Goal: Task Accomplishment & Management: Complete application form

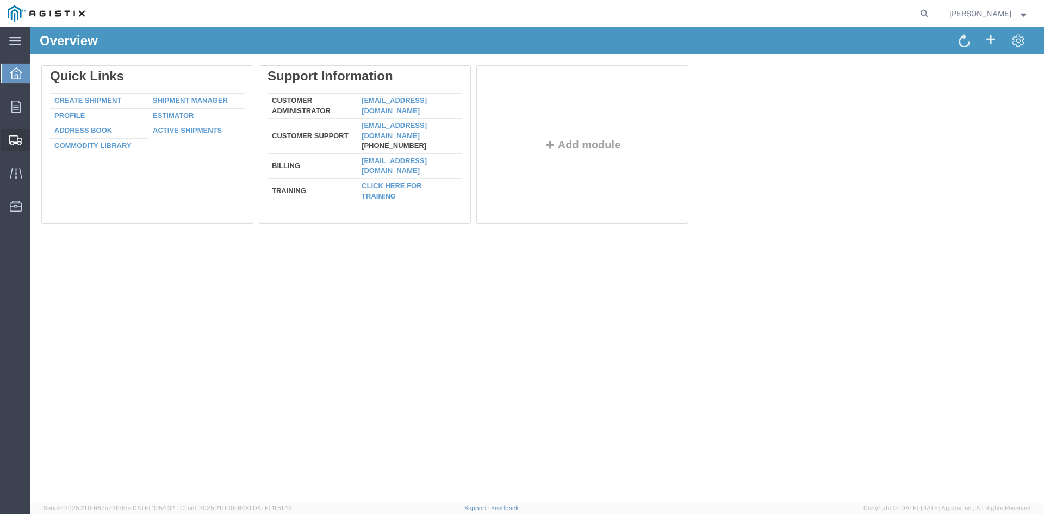
click at [0, 0] on span "Create from Template" at bounding box center [0, 0] width 0 height 0
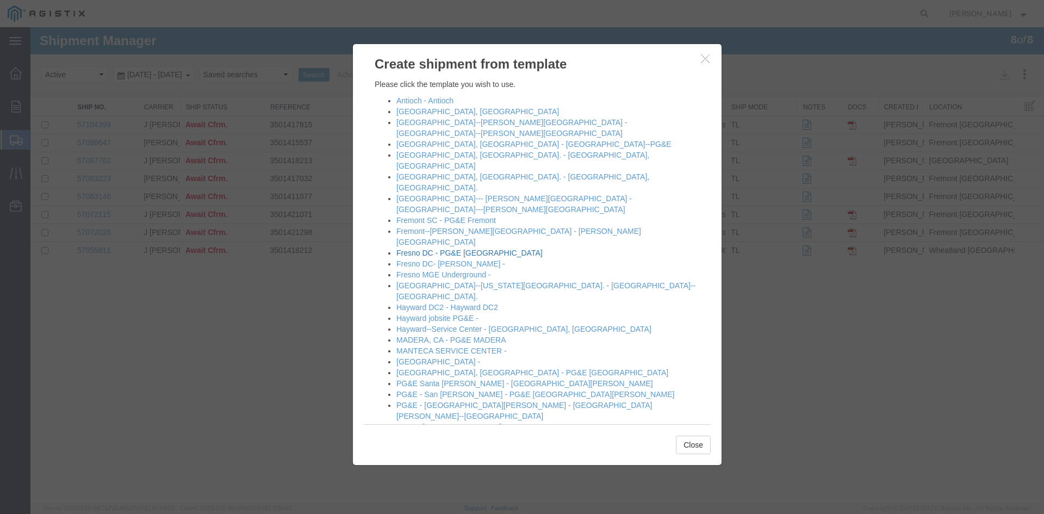
click at [511, 249] on link "Fresno DC - PG&E [GEOGRAPHIC_DATA]" at bounding box center [470, 253] width 146 height 9
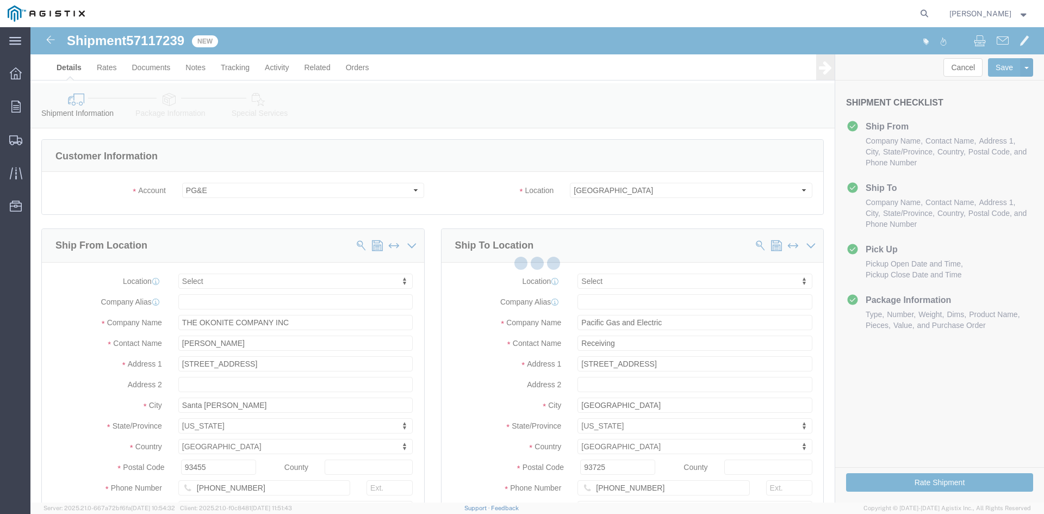
select select
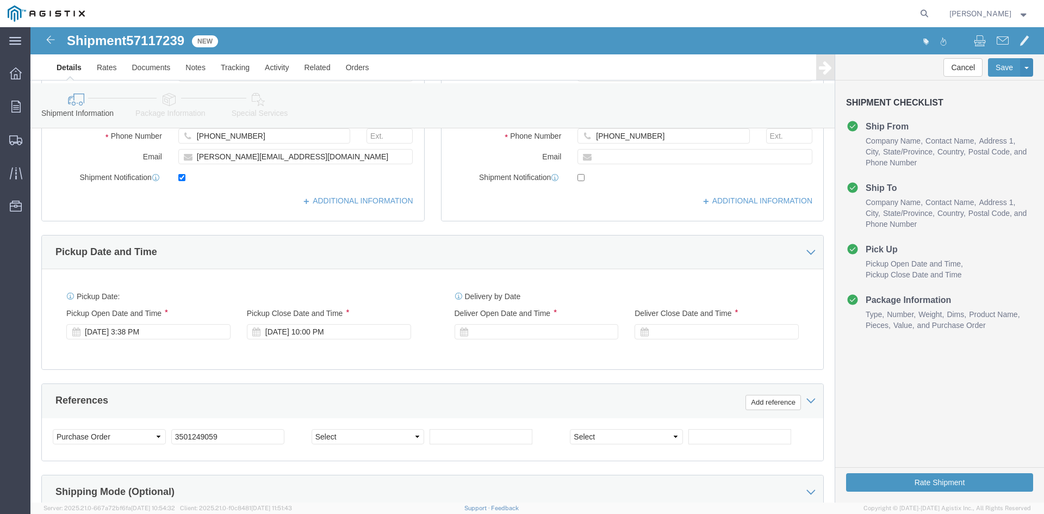
scroll to position [381, 0]
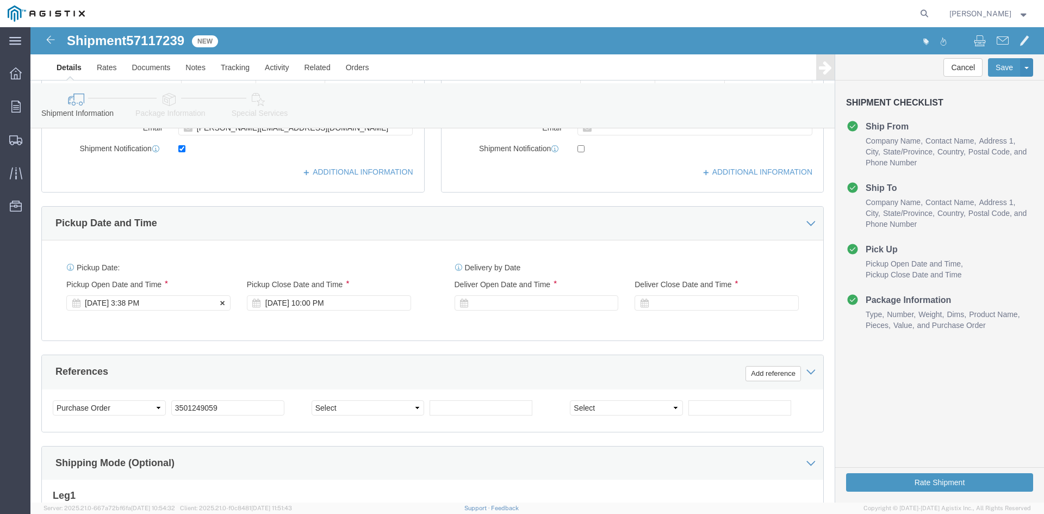
click div "[DATE] 3:38 PM"
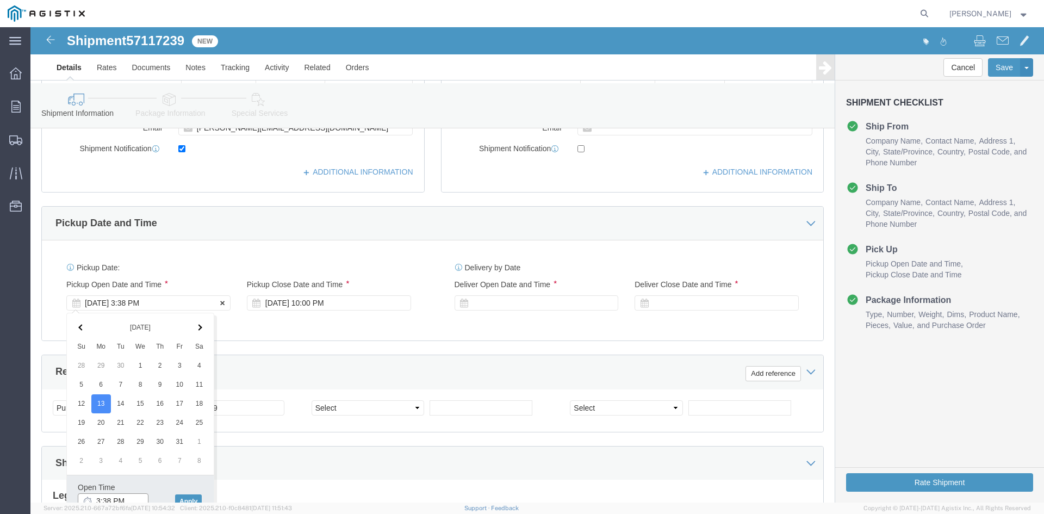
scroll to position [387, 0]
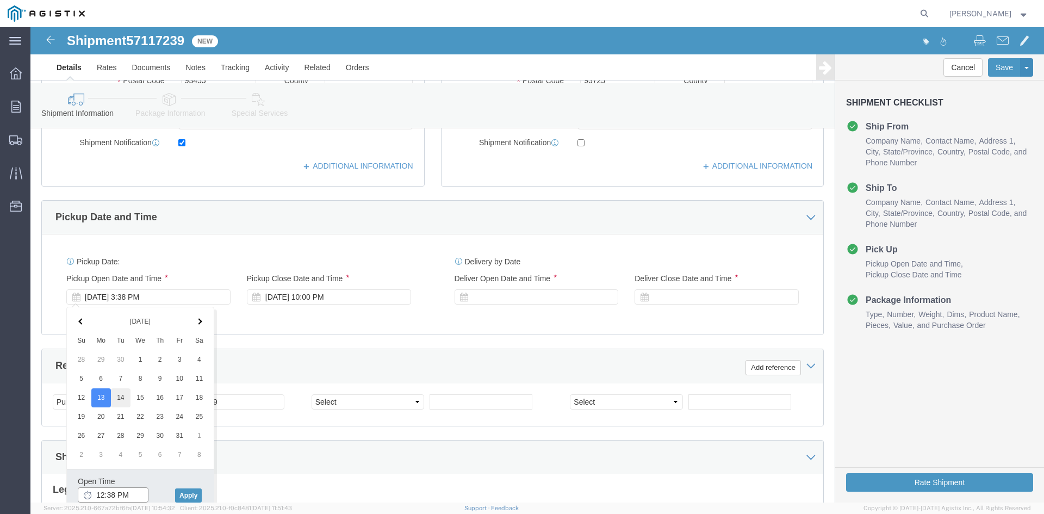
type input "12:38 PM"
click button "Apply"
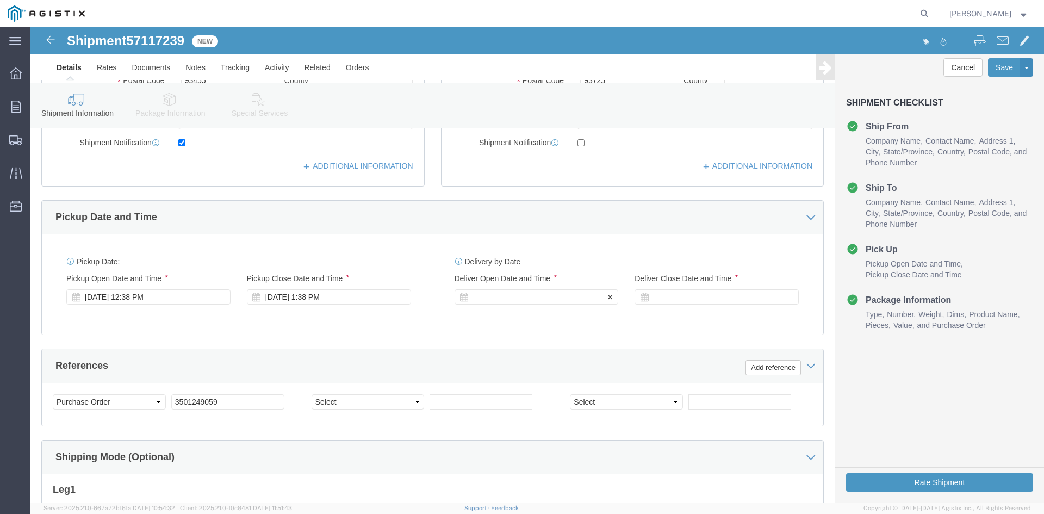
click div
click button "Apply"
click div
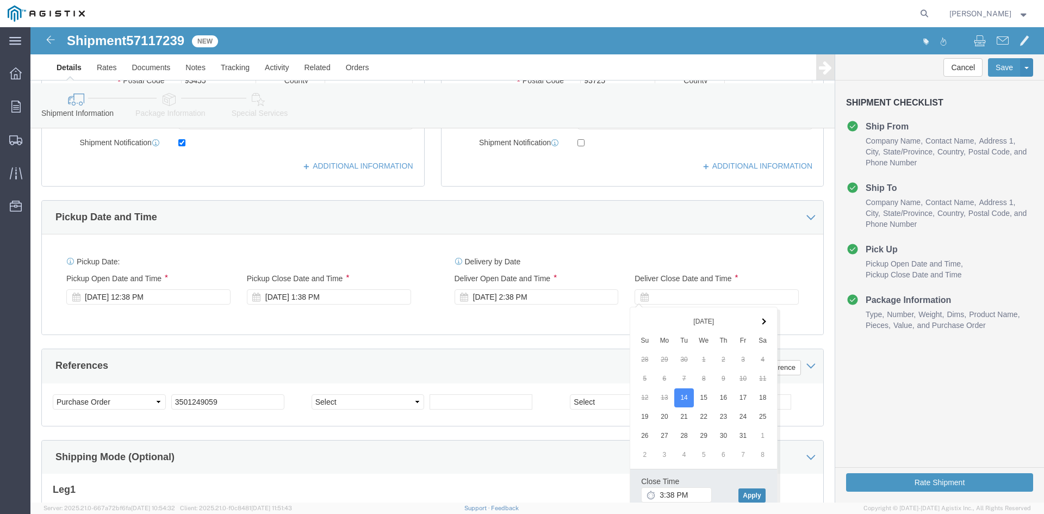
click button "Apply"
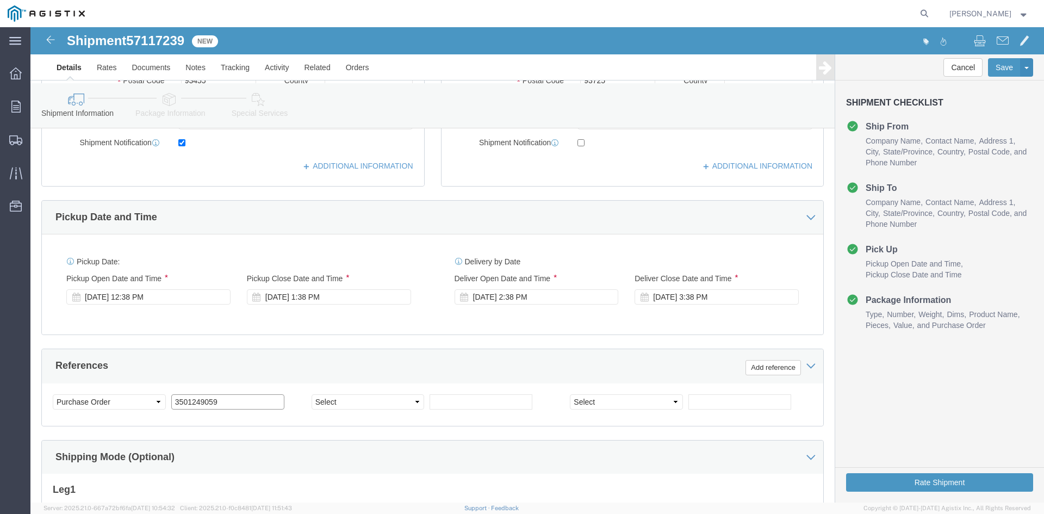
click input "3501249059"
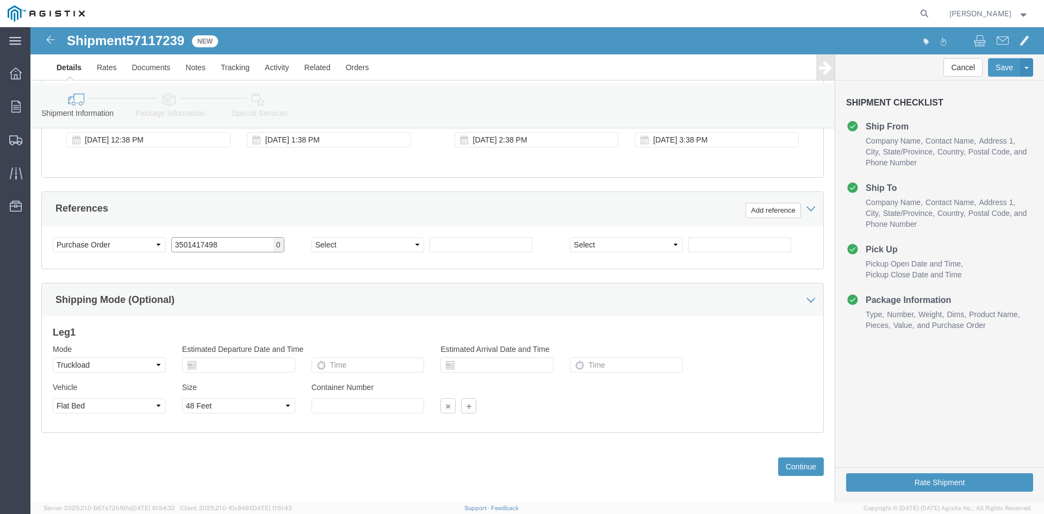
scroll to position [550, 0]
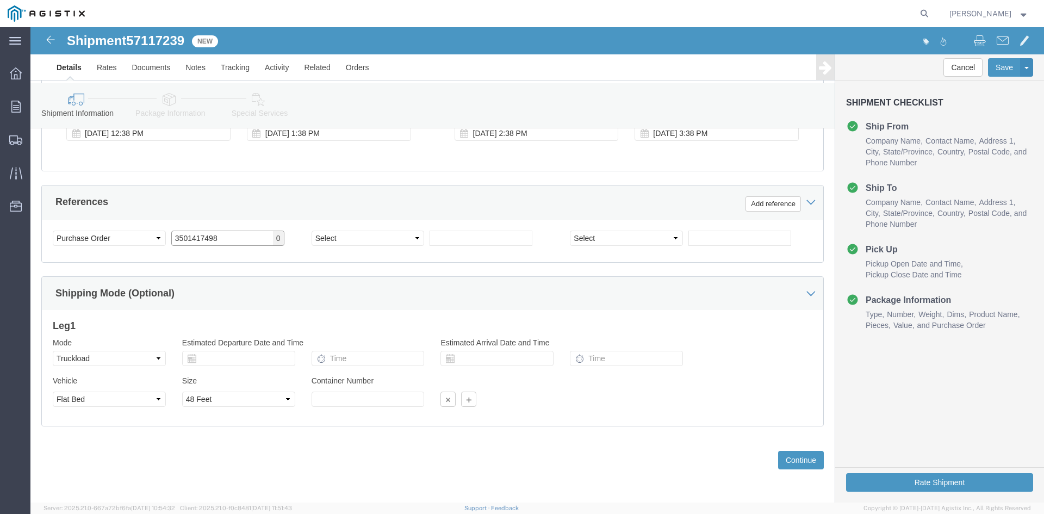
type input "3501417498"
click select "Select 1-Ton (PSS) 10 Wheel 10 Yard Dump Truck 20 Yard Dump Truck Bobtail Botto…"
select select
click select "Select 1-Ton (PSS) 10 Wheel 10 Yard Dump Truck 20 Yard Dump Truck Bobtail Botto…"
click button "Continue"
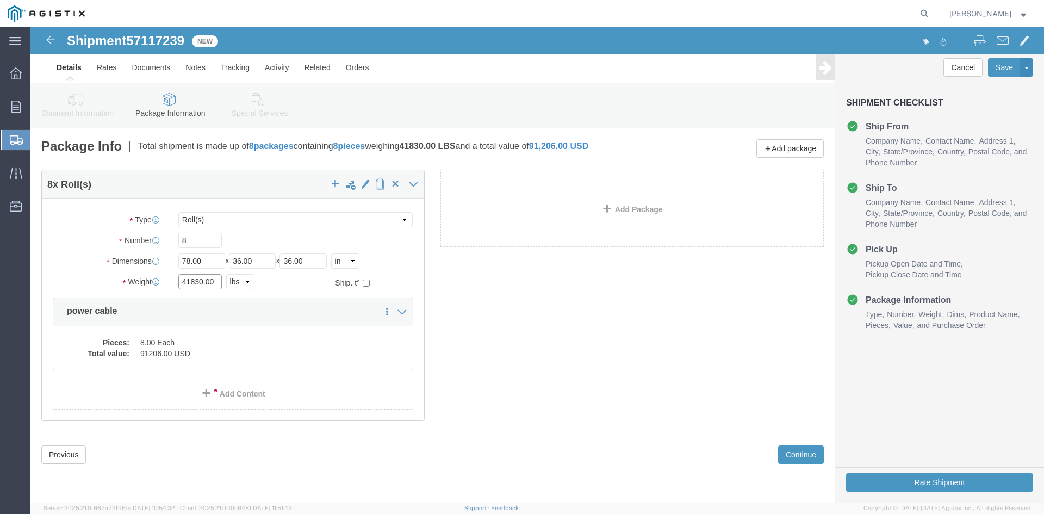
click input "41830.00"
type input "41810"
click div "8 x Roll(s) Package Type Select Bulk Bundle(s) Cardboard Box(es) Carton(s) Crat…"
drag, startPoint x: 95, startPoint y: 320, endPoint x: 126, endPoint y: 348, distance: 41.6
click dt "Pieces:"
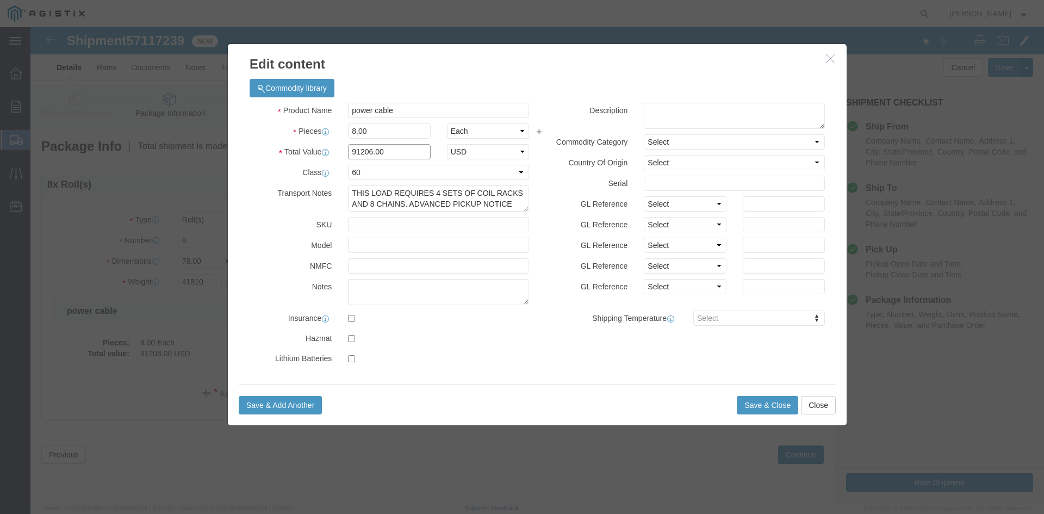
click input "91206.00"
type input "9"
type input "148781"
drag, startPoint x: 326, startPoint y: 166, endPoint x: 473, endPoint y: 179, distance: 148.0
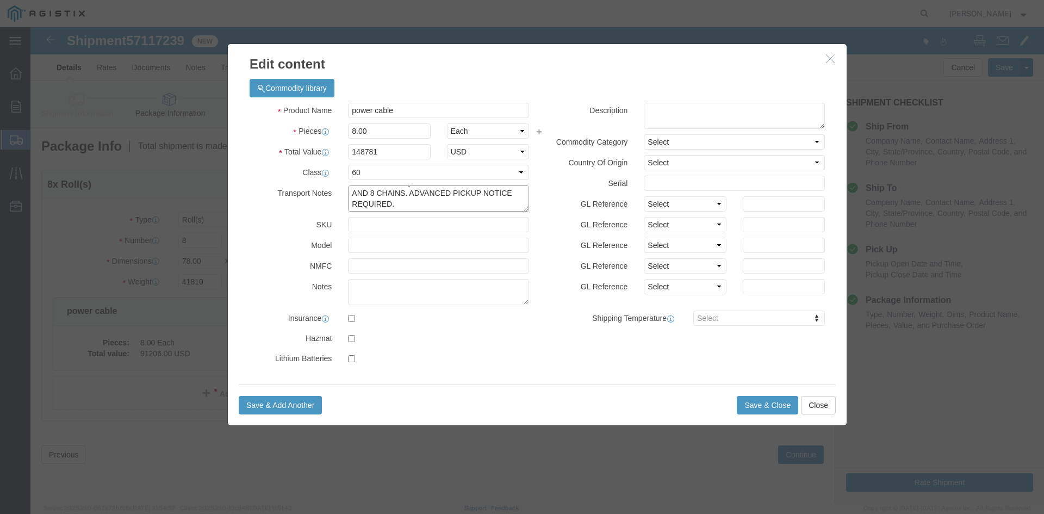
click textarea "THIS LOAD REQUIRES 4 SETS OF COIL RACKS AND 8 CHAINS. ADVANCED PICKUP NOTICE RE…"
click textarea
paste textarea "THIS LOAD REQUIRES 4 SETS OF COIL RACKS AND 8 CHAINS. ADVANCED PICKUP NOTICE RE…"
type textarea "THIS LOAD REQUIRES 4 SETS OF COIL RACKS AND 8 CHAINS. ADVANCED PICKUP NOTICE RE…"
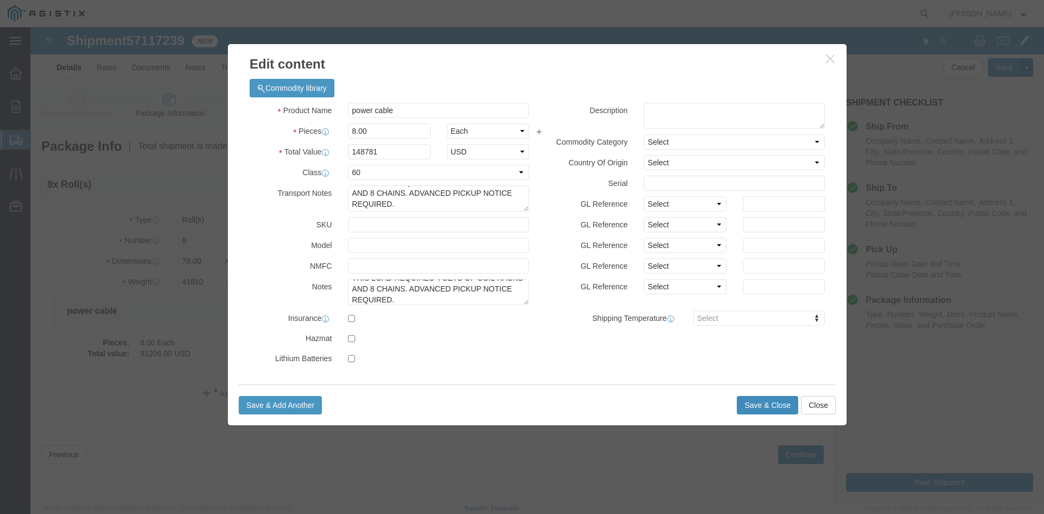
click button "Save & Close"
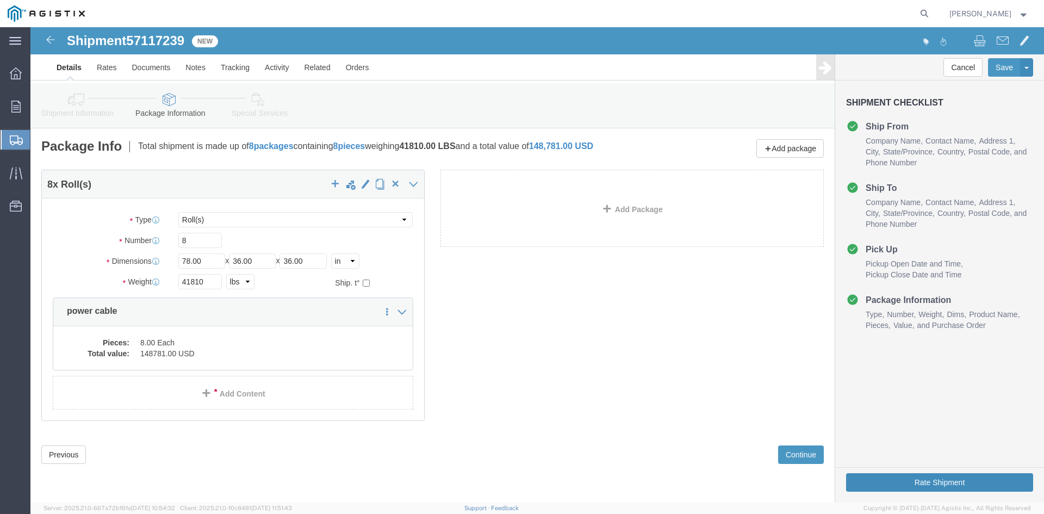
click button "Rate Shipment"
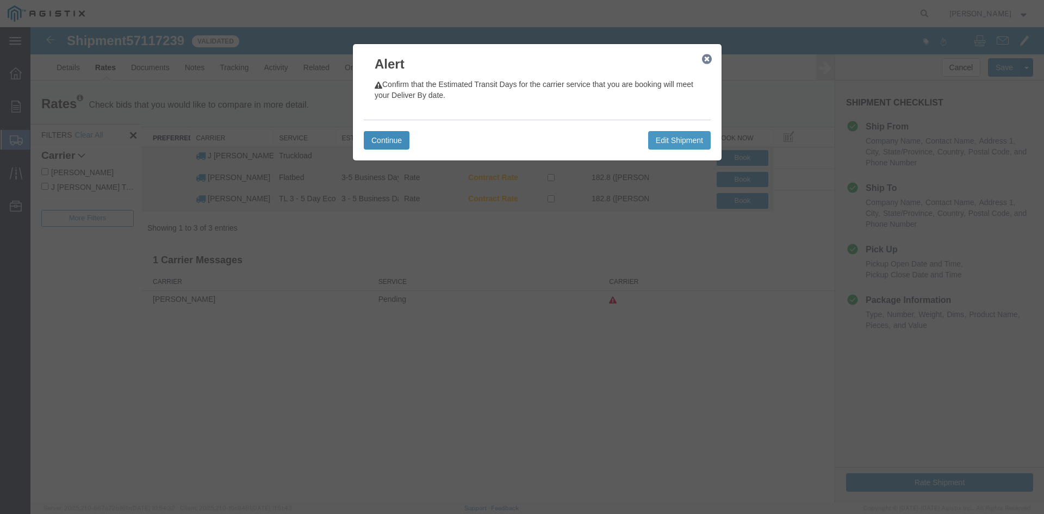
click at [385, 137] on button "Continue" at bounding box center [387, 140] width 46 height 18
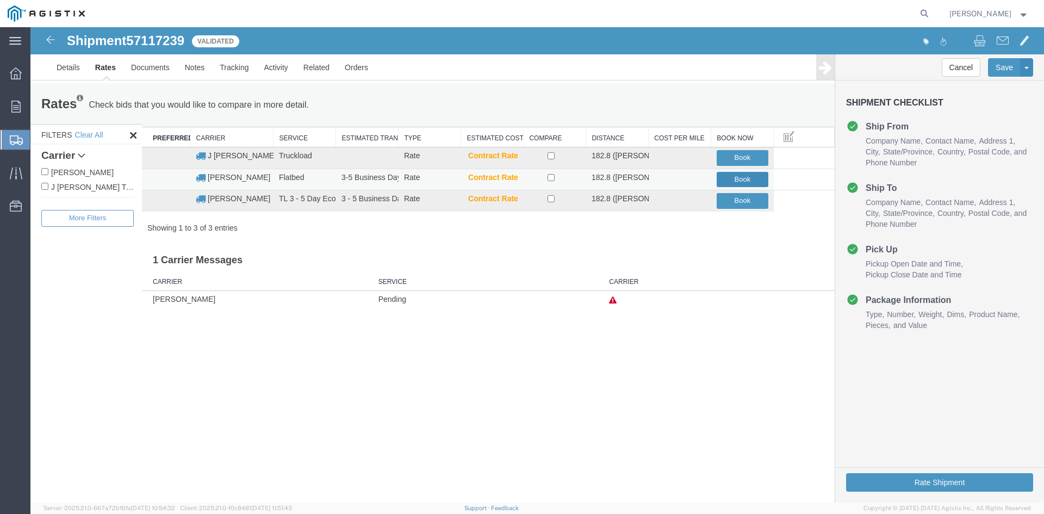
click at [734, 177] on button "Book" at bounding box center [743, 180] width 52 height 16
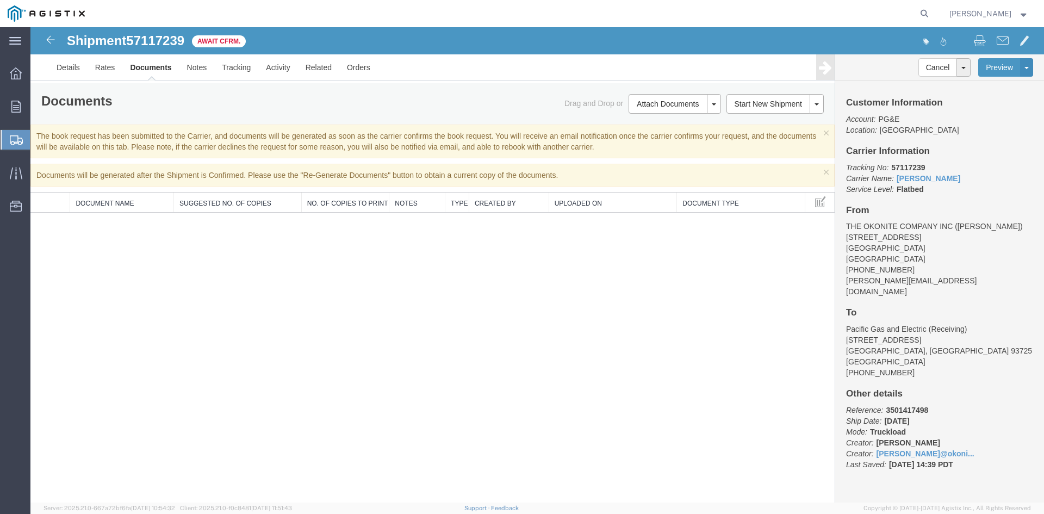
click at [0, 0] on span "Create from Template" at bounding box center [0, 0] width 0 height 0
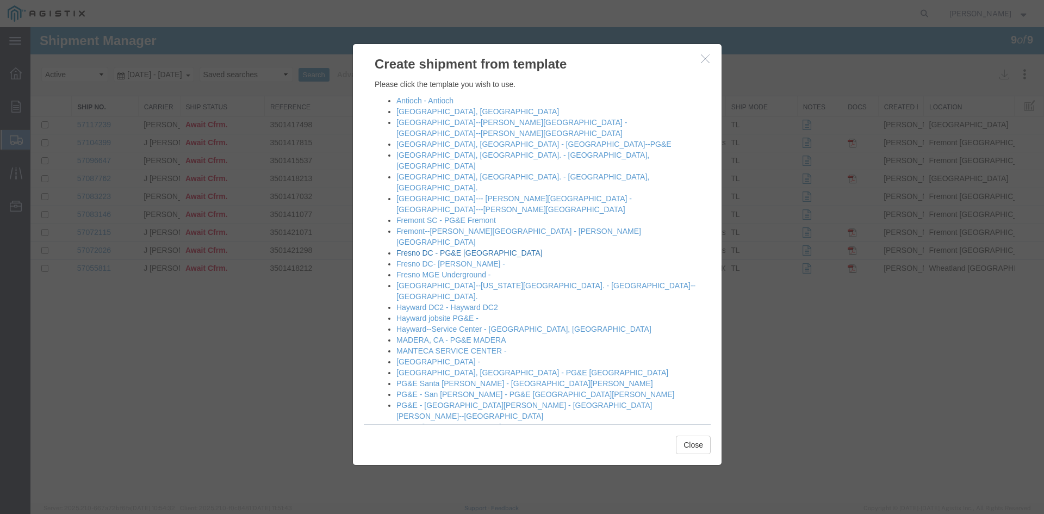
click at [489, 249] on link "Fresno DC - PG&E [GEOGRAPHIC_DATA]" at bounding box center [470, 253] width 146 height 9
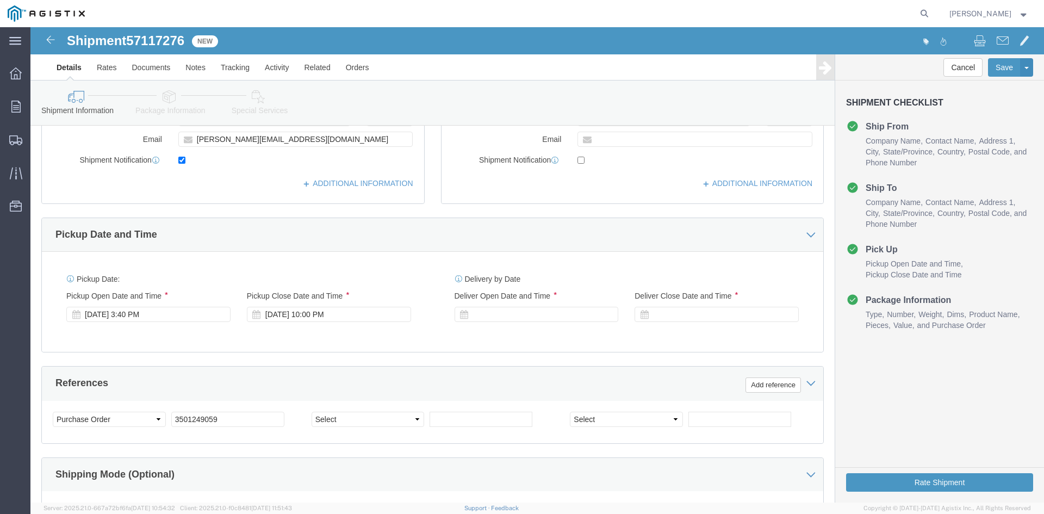
scroll to position [381, 0]
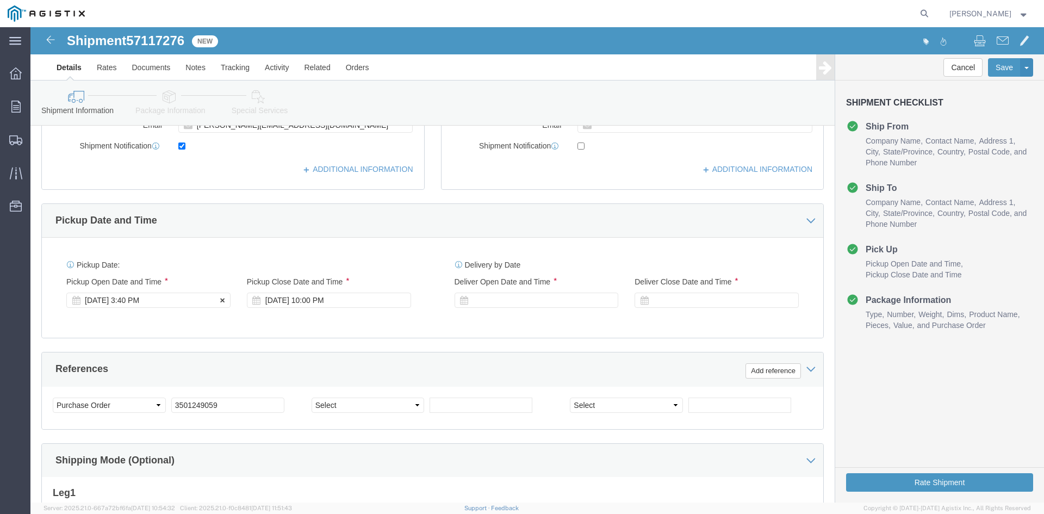
click div "[DATE] 3:40 PM"
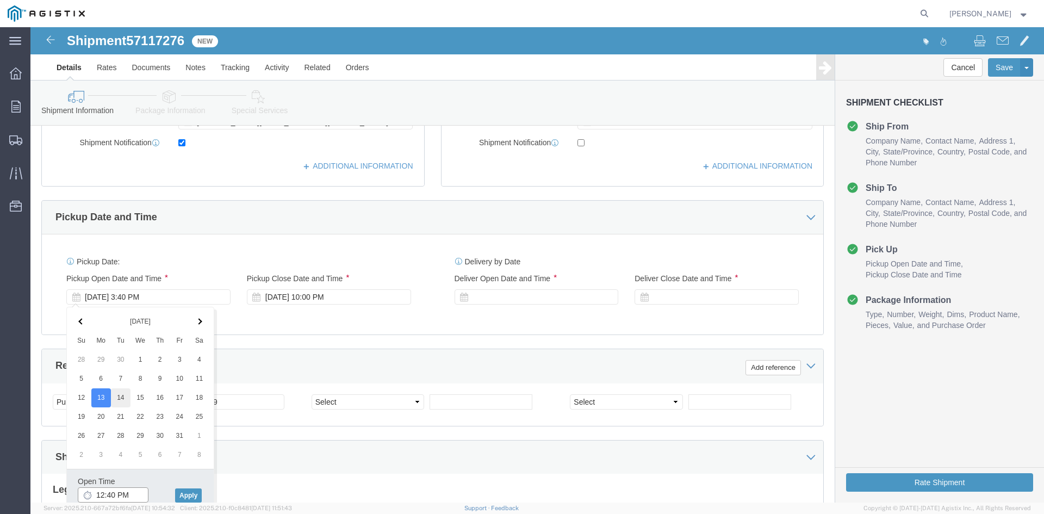
type input "12:40 PM"
click button "Apply"
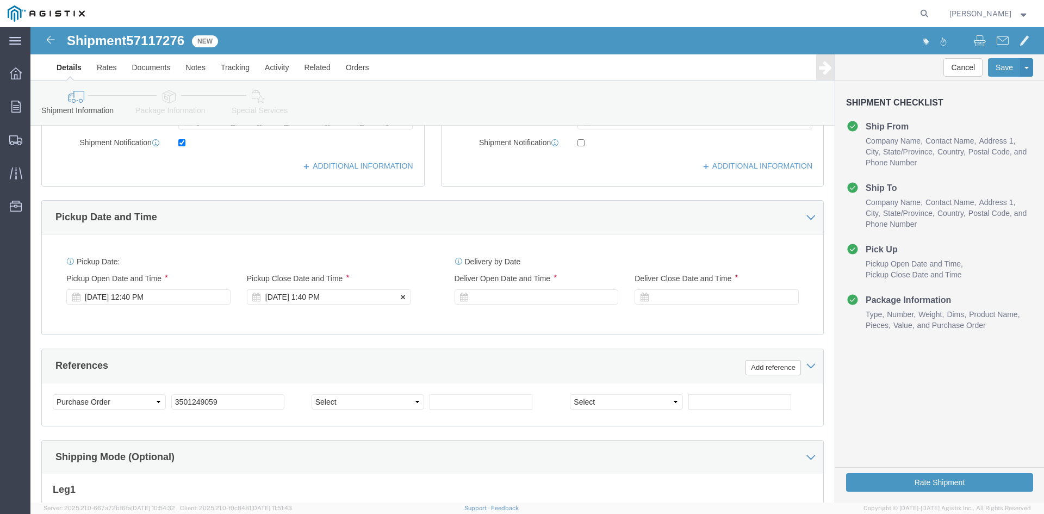
click div "[DATE] 1:40 PM"
click button "Apply"
click div
click button "Apply"
click div
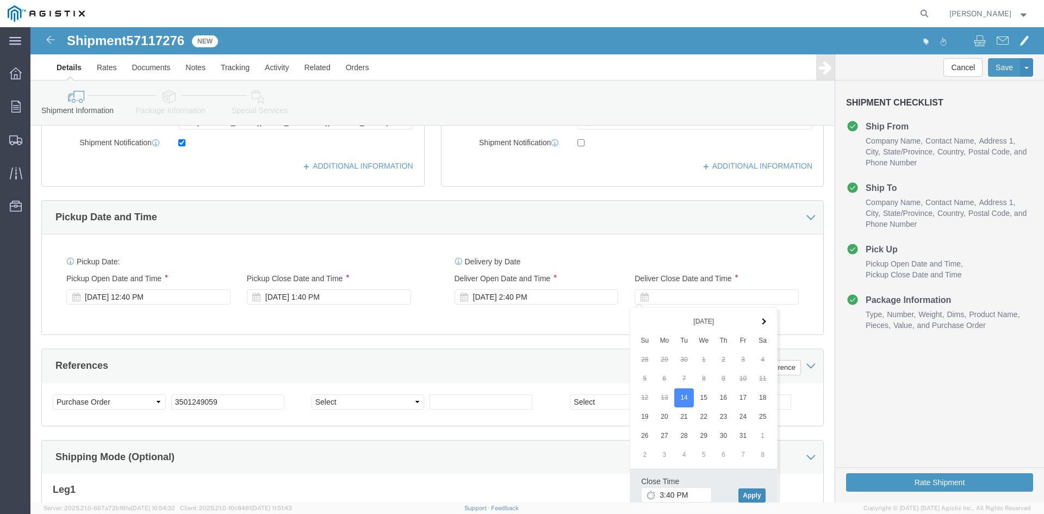
click button "Apply"
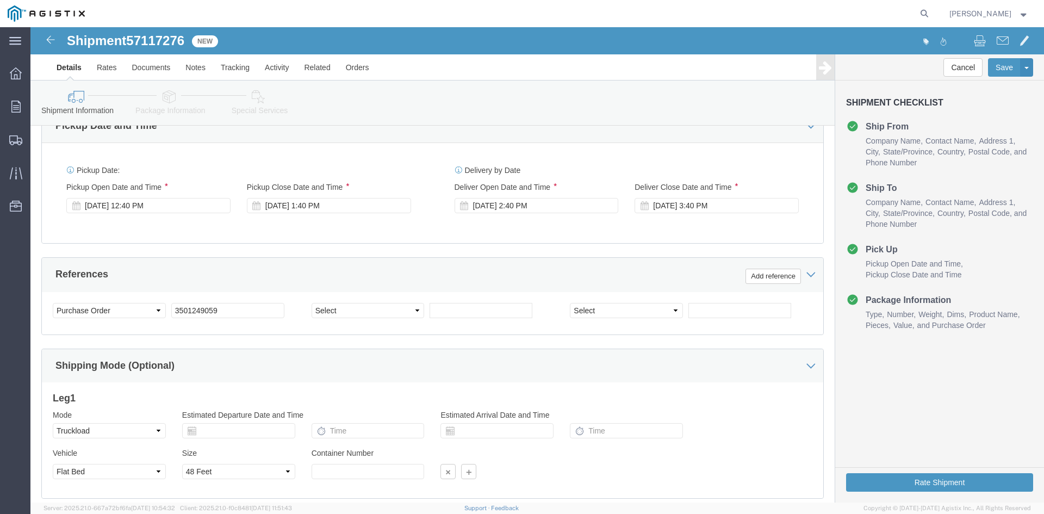
scroll to position [493, 0]
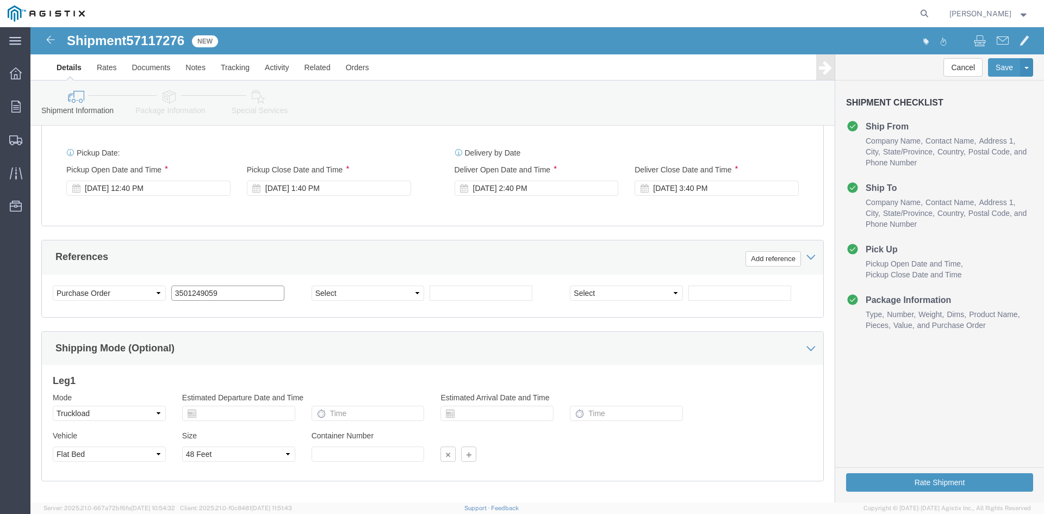
click input "3501249059"
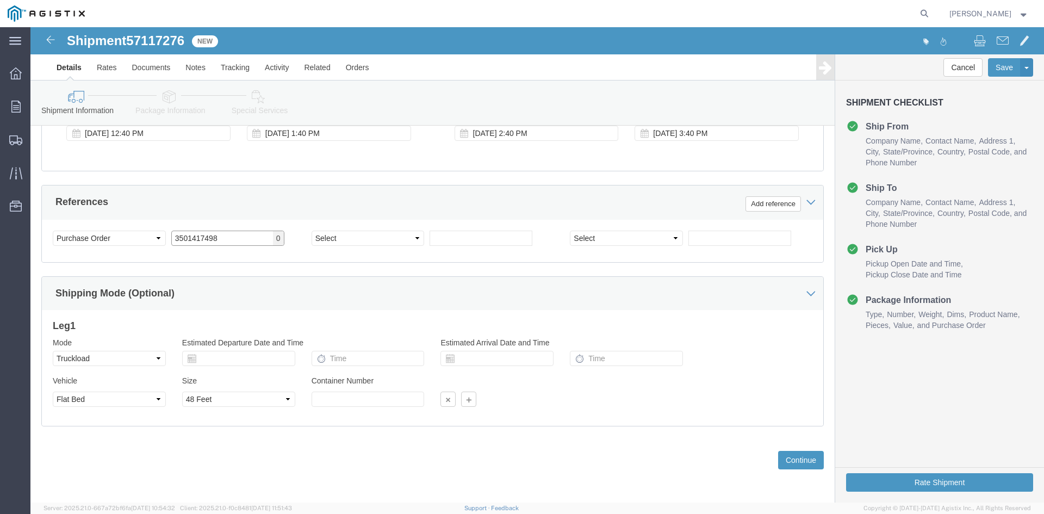
type input "3501417498"
click select "Select 1-Ton (PSS) 10 Wheel 10 Yard Dump Truck 20 Yard Dump Truck Bobtail Botto…"
select select
click select "Select 1-Ton (PSS) 10 Wheel 10 Yard Dump Truck 20 Yard Dump Truck Bobtail Botto…"
click button "Continue"
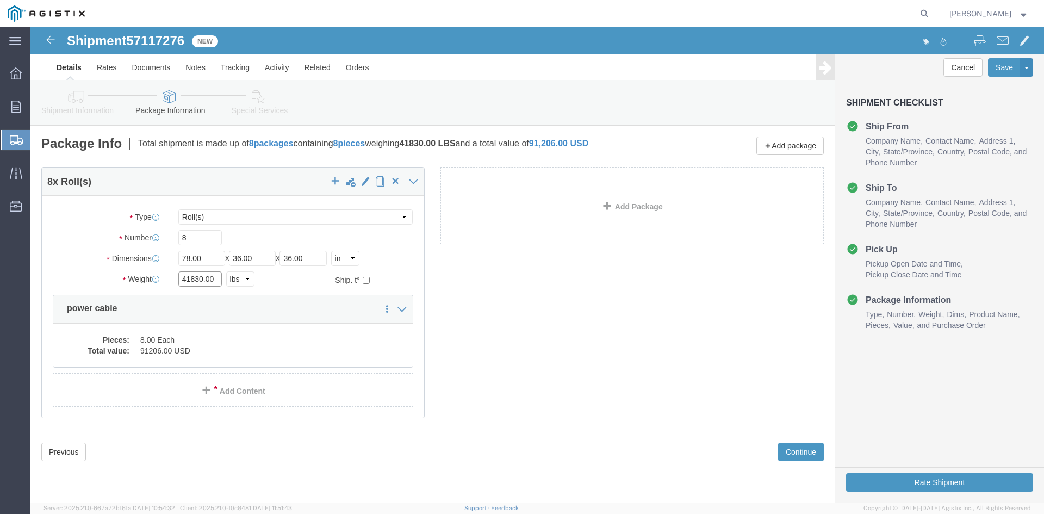
click input "41830.00"
type input "41840.00"
click dd "91206.00 USD"
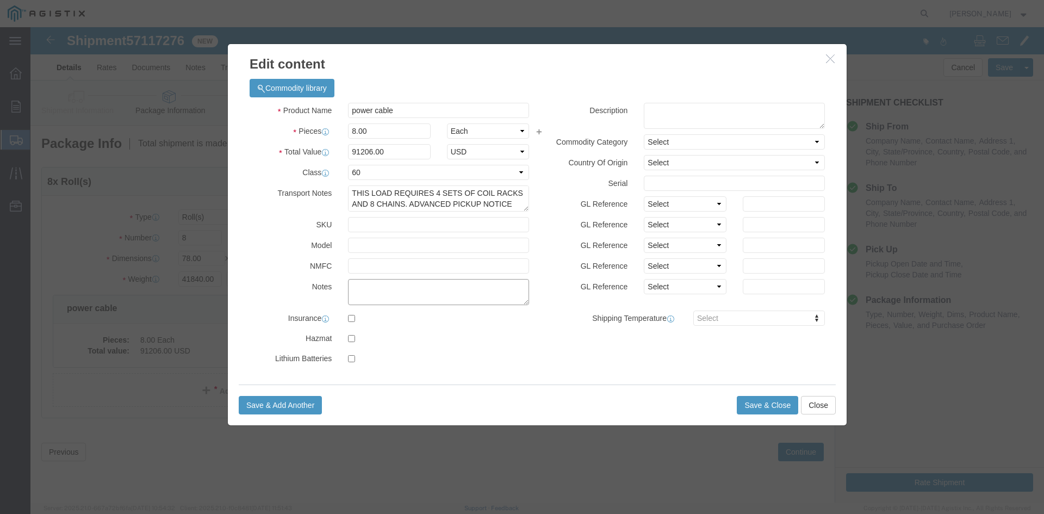
click textarea
paste textarea "THIS LOAD REQUIRES 4 SETS OF COIL RACKS AND 8 CHAINS. ADVANCED PICKUP NOTICE RE…"
type textarea "THIS LOAD REQUIRES 4 SETS OF COIL RACKS AND 8 CHAINS. ADVANCED PICKUP NOTICE RE…"
click input "91206.00"
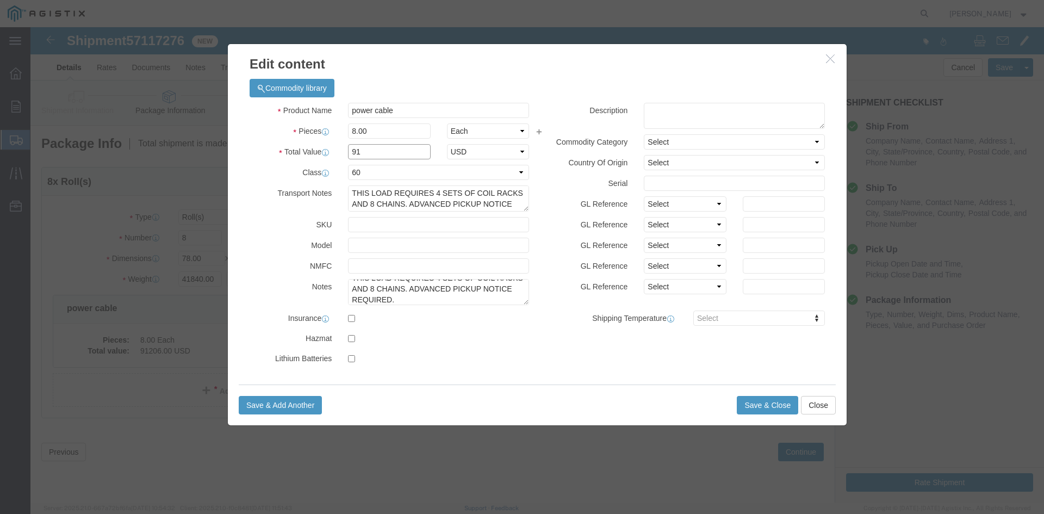
type input "9"
type input "148718"
click button "Save & Close"
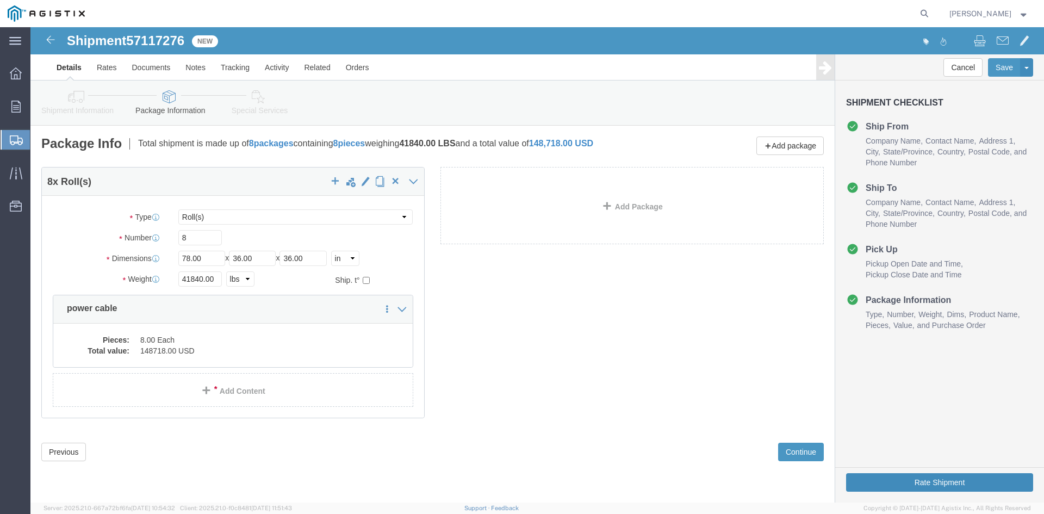
click button "Rate Shipment"
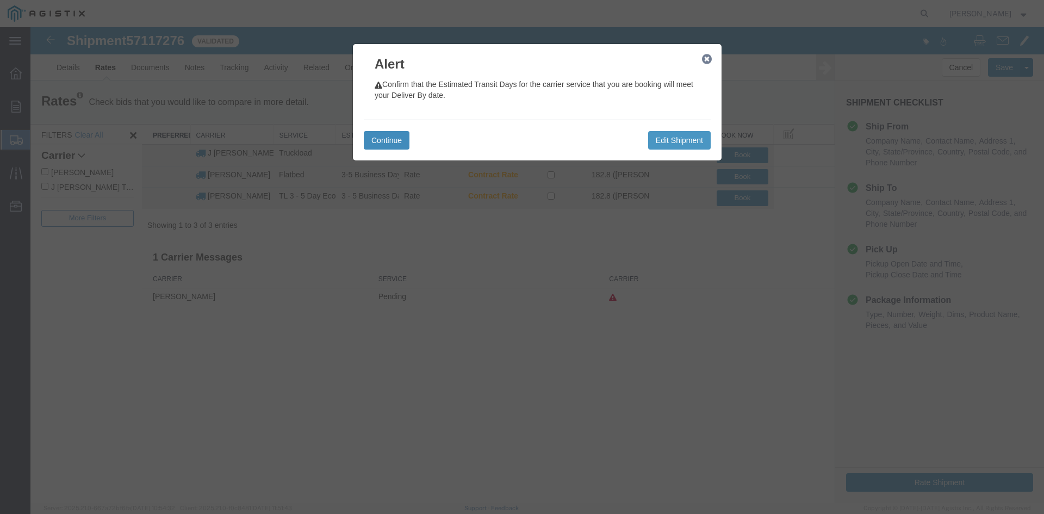
click at [393, 135] on button "Continue" at bounding box center [387, 140] width 46 height 18
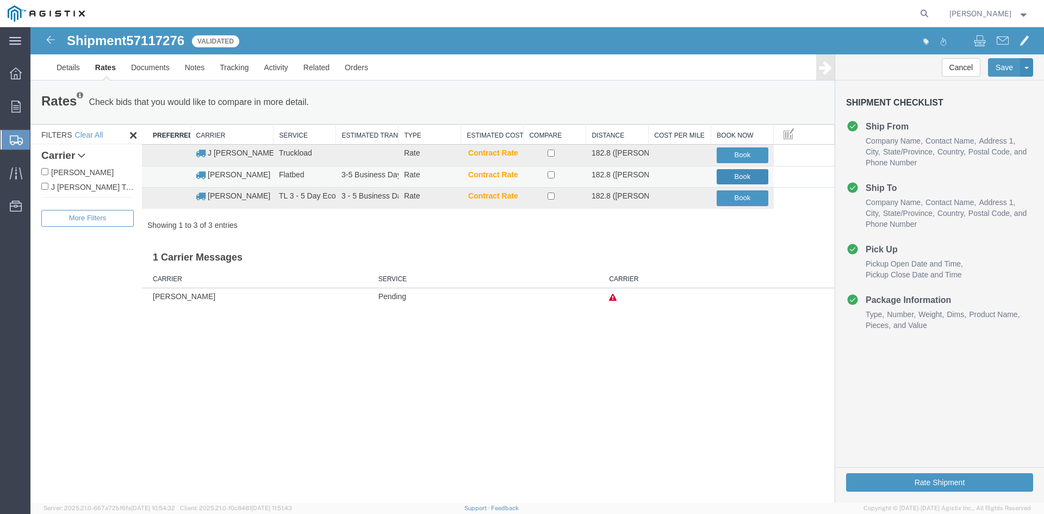
click at [737, 177] on button "Book" at bounding box center [743, 177] width 52 height 16
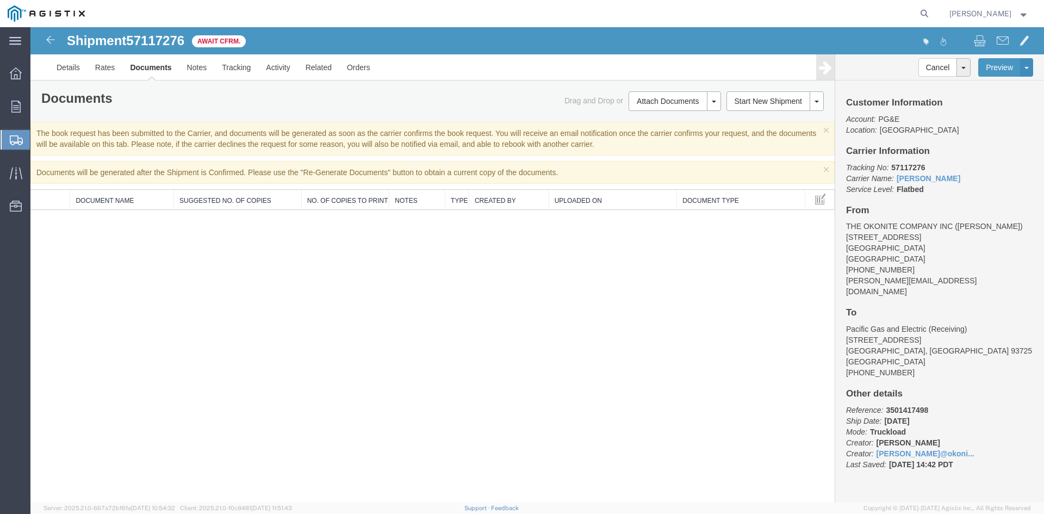
click at [0, 0] on span "Create from Template" at bounding box center [0, 0] width 0 height 0
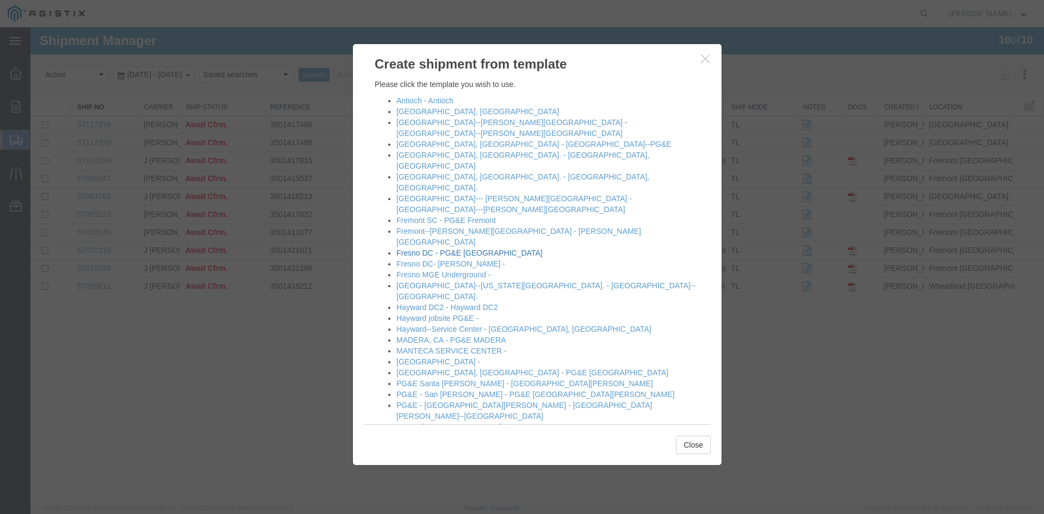
click at [478, 249] on link "Fresno DC - PG&E [GEOGRAPHIC_DATA]" at bounding box center [470, 253] width 146 height 9
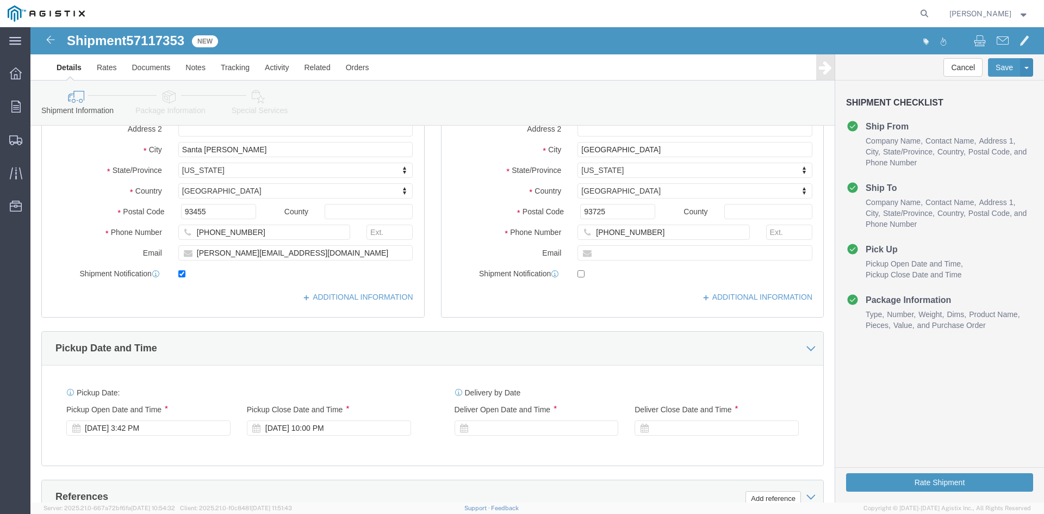
scroll to position [272, 0]
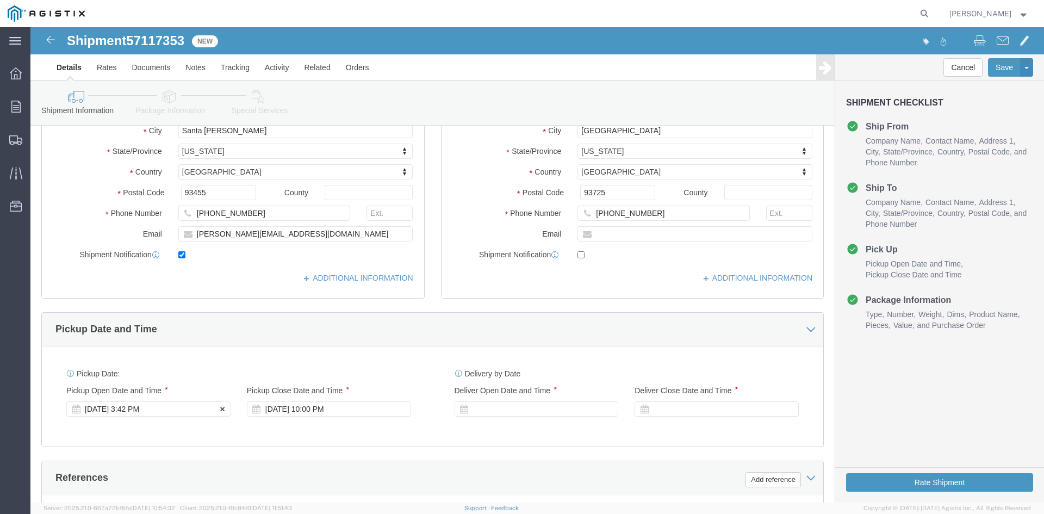
click div "[DATE] 3:42 PM"
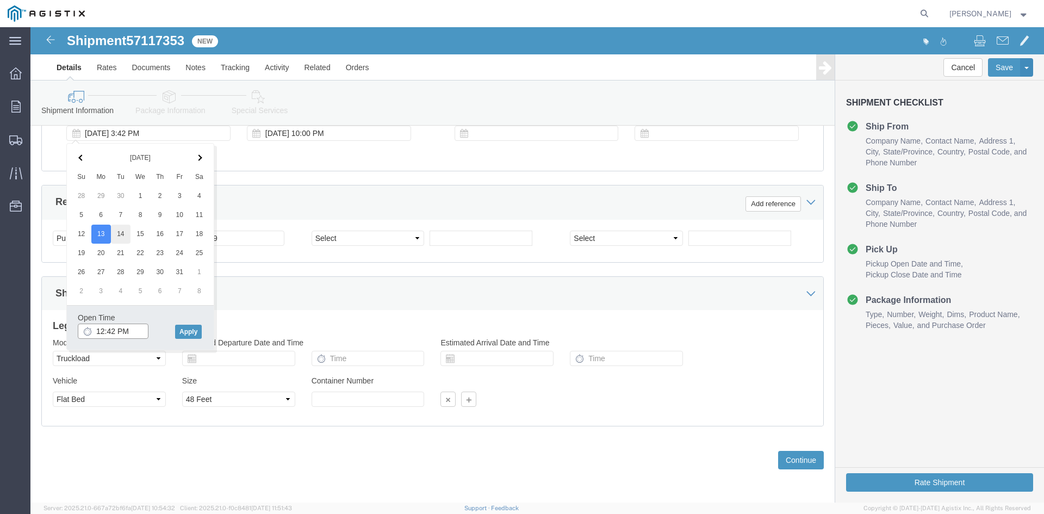
type input "12:42 PM"
click button "Apply"
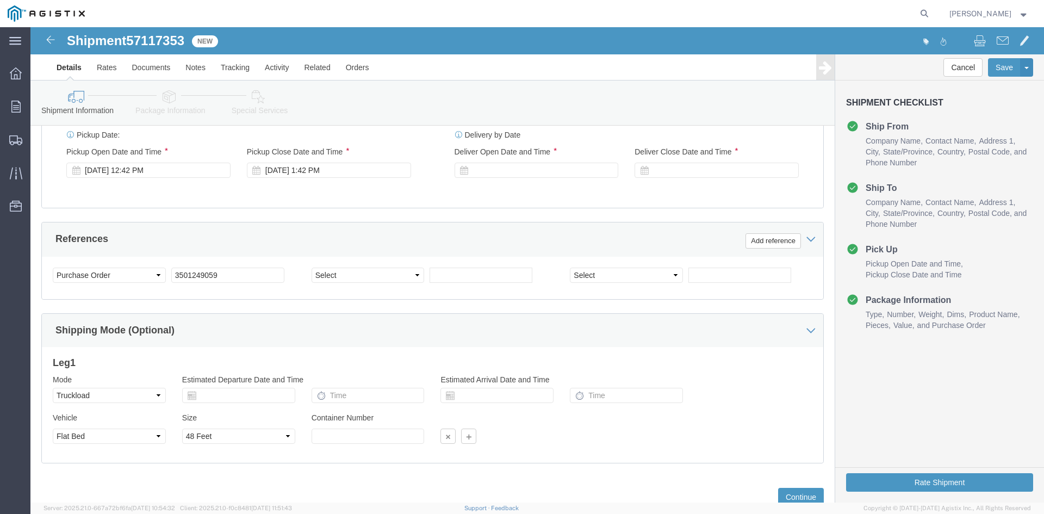
scroll to position [493, 0]
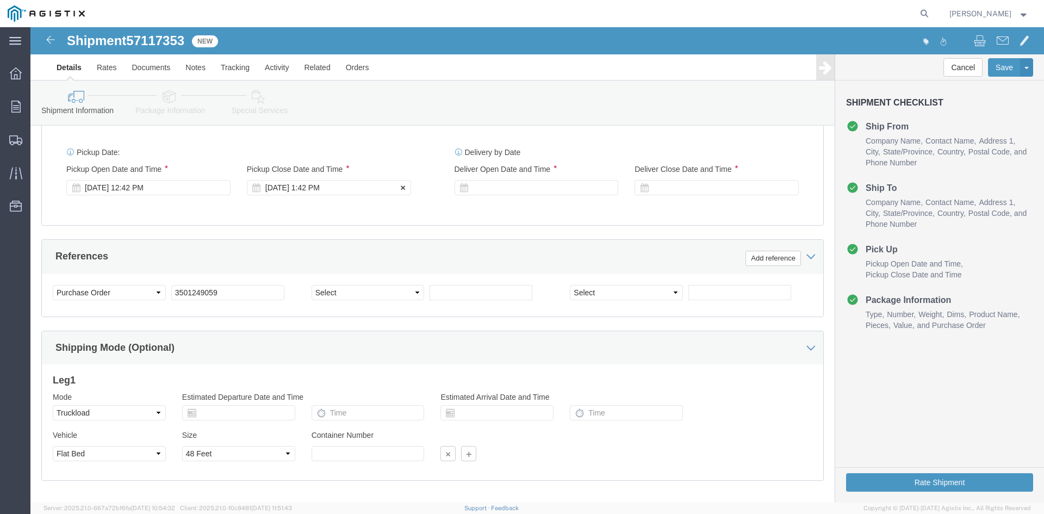
click div "[DATE] 1:42 PM"
click button "Apply"
click div
drag, startPoint x: 542, startPoint y: 354, endPoint x: 599, endPoint y: 295, distance: 81.9
click button "Apply"
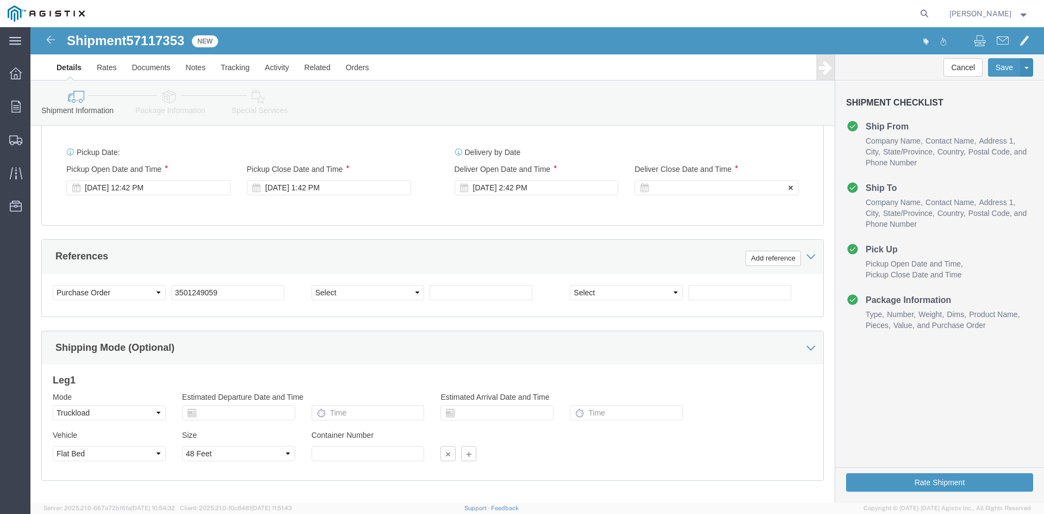
click div
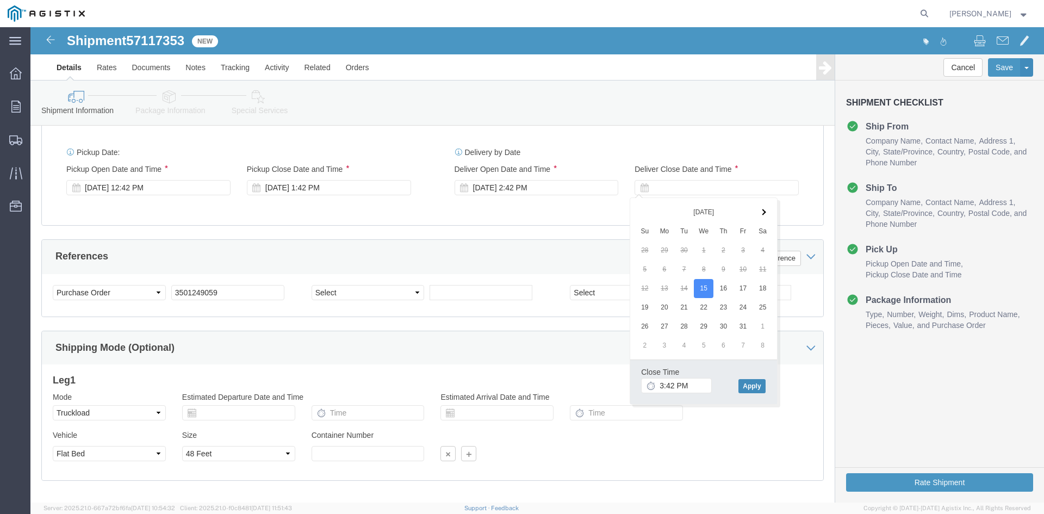
drag, startPoint x: 717, startPoint y: 357, endPoint x: 702, endPoint y: 356, distance: 15.8
click button "Apply"
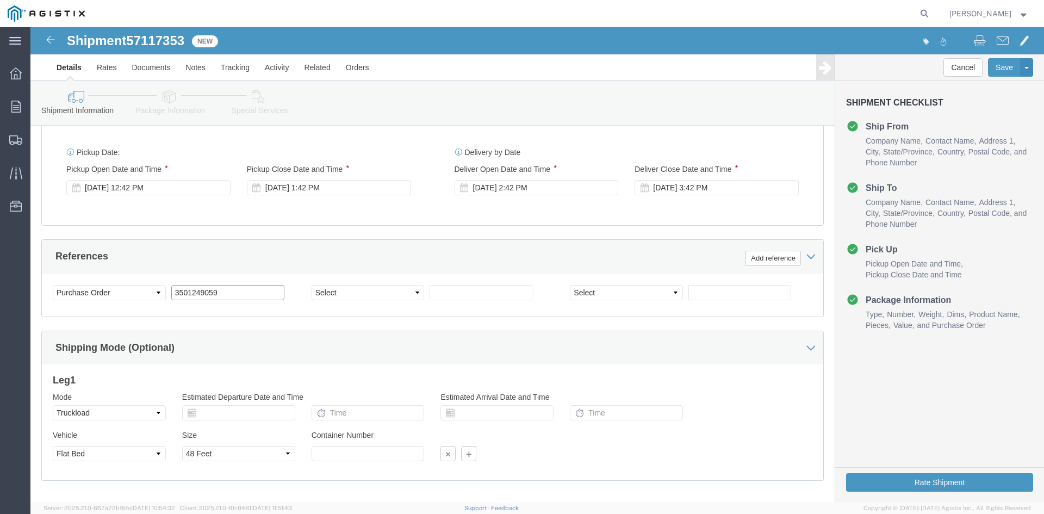
click input "3501249059"
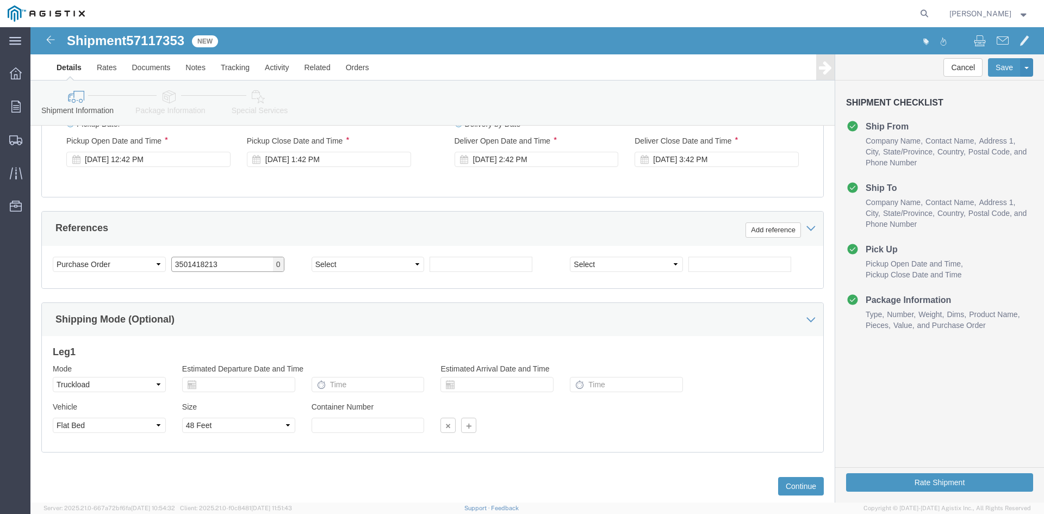
scroll to position [548, 0]
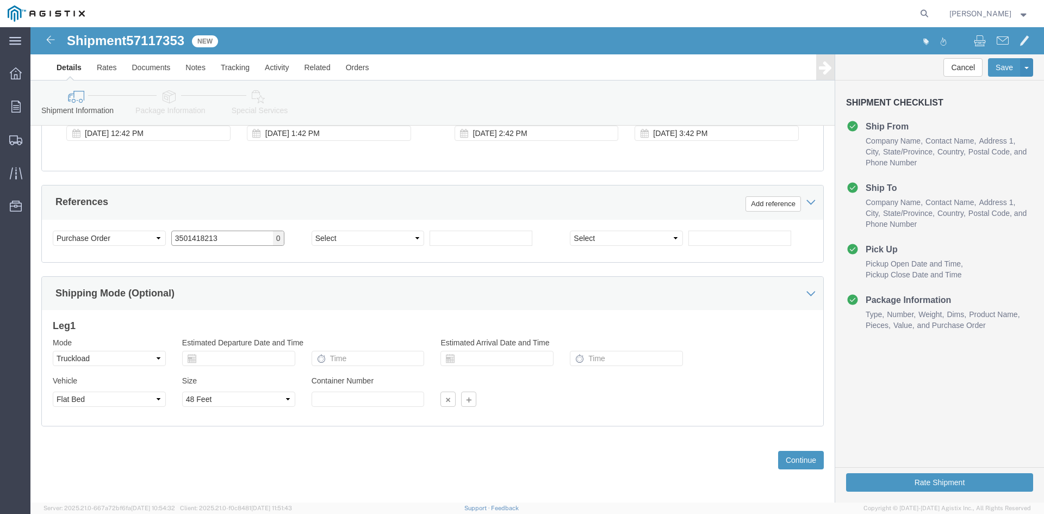
type input "3501418213"
click select "Select 1-Ton (PSS) 10 Wheel 10 Yard Dump Truck 20 Yard Dump Truck Bobtail Botto…"
select select
click select "Select 1-Ton (PSS) 10 Wheel 10 Yard Dump Truck 20 Yard Dump Truck Bobtail Botto…"
click button "Continue"
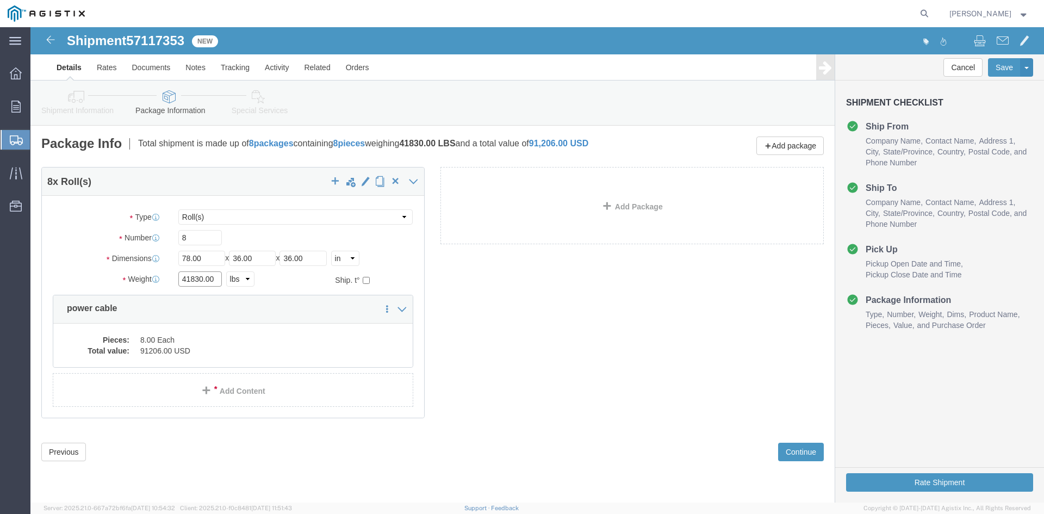
click input "41830.00"
type input "41950"
click dd "8.00 Each"
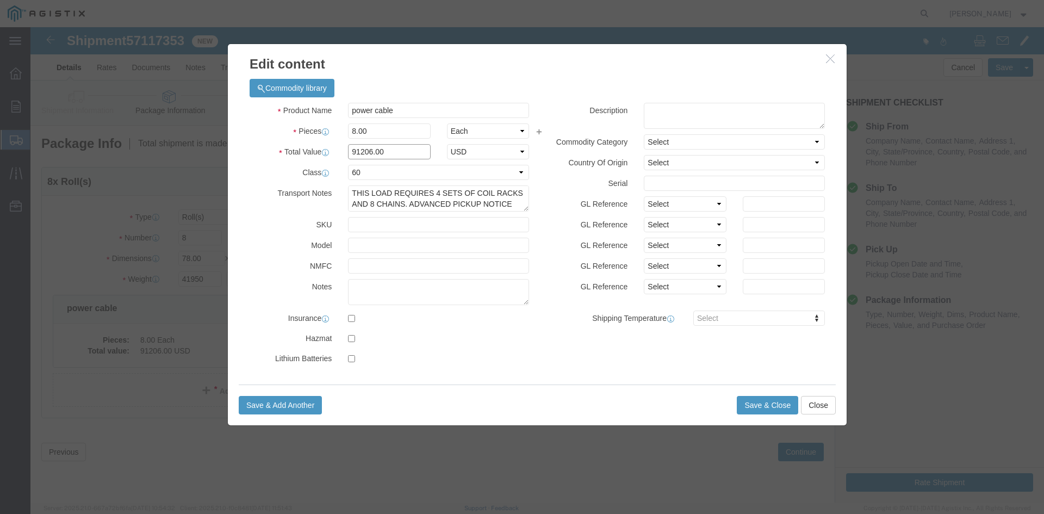
click input "91206.00"
type input "9"
type input "127671"
click button "Save & Close"
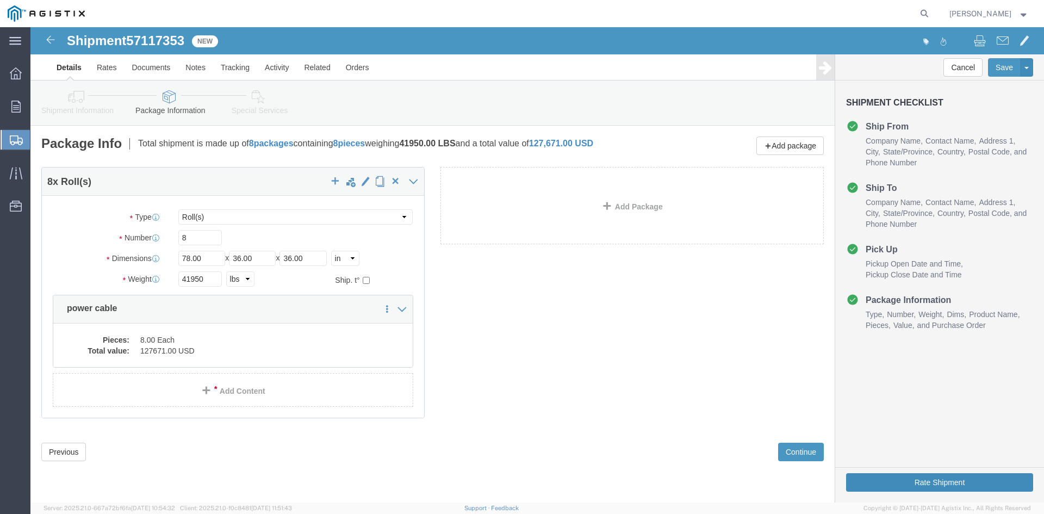
click button "Rate Shipment"
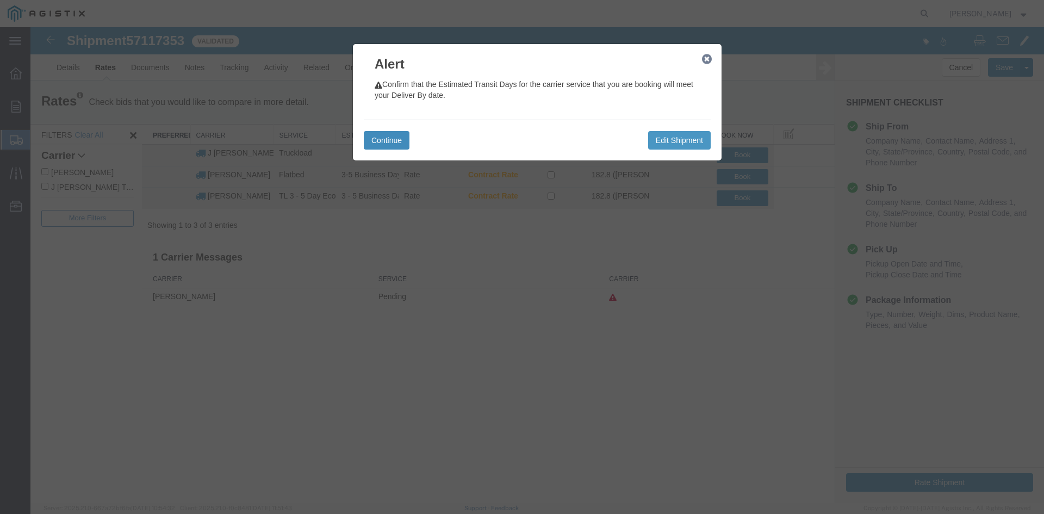
click at [385, 140] on button "Continue" at bounding box center [387, 140] width 46 height 18
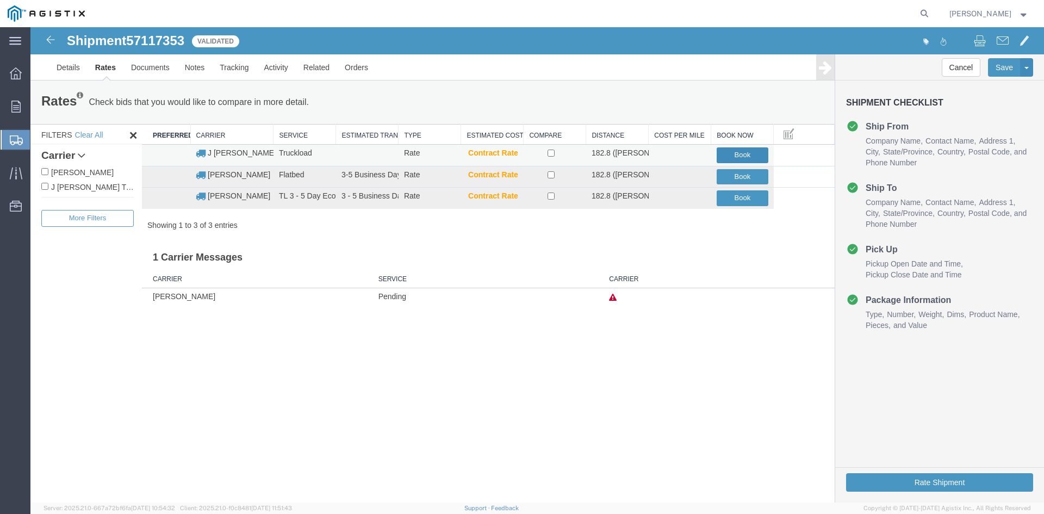
click at [730, 153] on button "Book" at bounding box center [743, 155] width 52 height 16
